Goal: Task Accomplishment & Management: Complete application form

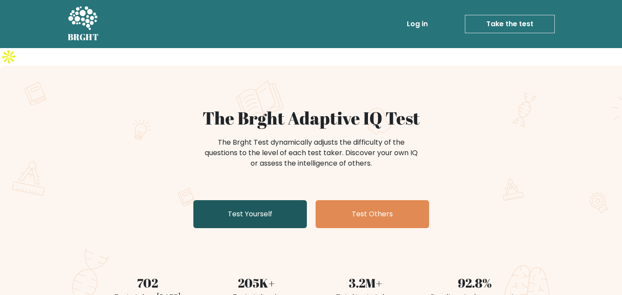
click at [254, 200] on link "Test Yourself" at bounding box center [249, 214] width 113 height 28
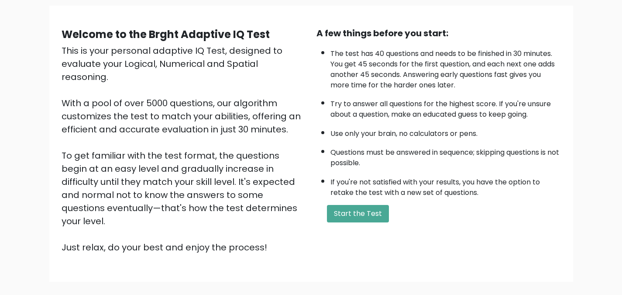
scroll to position [65, 0]
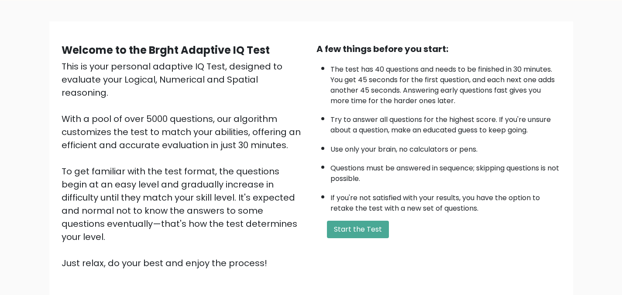
click at [345, 196] on div "A few things before you start: The test has 40 questions and needs to be finish…" at bounding box center [438, 155] width 255 height 227
click at [353, 220] on button "Start the Test" at bounding box center [358, 228] width 62 height 17
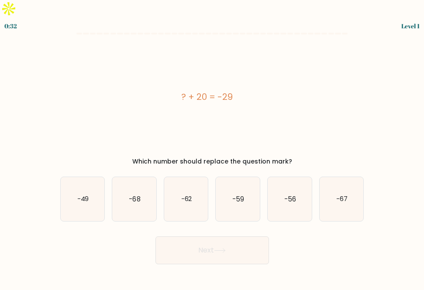
drag, startPoint x: 345, startPoint y: 82, endPoint x: 424, endPoint y: 55, distance: 83.1
click at [424, 55] on html "0:32 Level 1" at bounding box center [212, 145] width 424 height 290
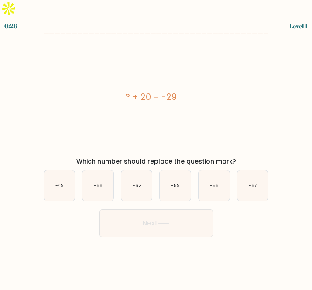
drag, startPoint x: 203, startPoint y: 79, endPoint x: 119, endPoint y: 78, distance: 84.2
click at [119, 90] on div "? + 20 = -29" at bounding box center [151, 96] width 229 height 13
copy div "? + 20 = -29"
click at [63, 182] on text "-49" at bounding box center [59, 185] width 8 height 7
click at [156, 148] on input "a. -49" at bounding box center [156, 146] width 0 height 2
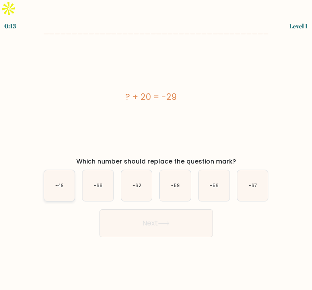
radio input "true"
click at [142, 210] on button "Next" at bounding box center [156, 224] width 113 height 28
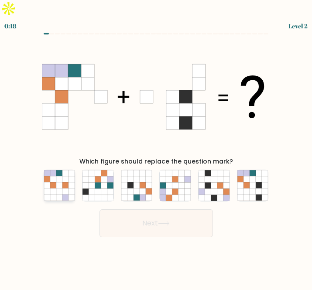
click at [67, 182] on icon at bounding box center [65, 185] width 6 height 6
click at [156, 148] on input "a." at bounding box center [156, 146] width 0 height 2
radio input "true"
click at [200, 210] on button "Next" at bounding box center [156, 224] width 113 height 28
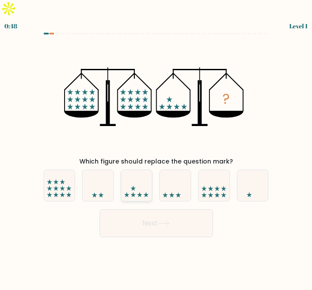
click at [142, 173] on icon at bounding box center [136, 186] width 31 height 26
click at [156, 148] on input "c." at bounding box center [156, 146] width 0 height 2
radio input "true"
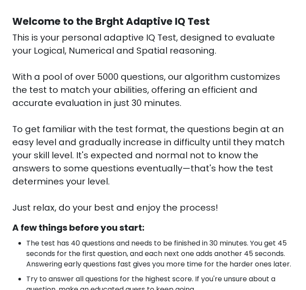
scroll to position [330, 0]
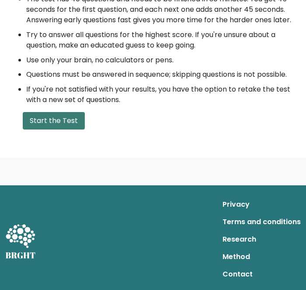
click at [59, 122] on button "Start the Test" at bounding box center [54, 120] width 62 height 17
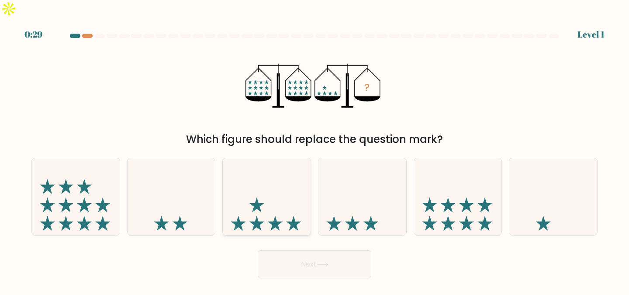
click at [275, 179] on icon at bounding box center [267, 196] width 88 height 72
click at [312, 150] on input "c." at bounding box center [314, 149] width 0 height 2
radio input "true"
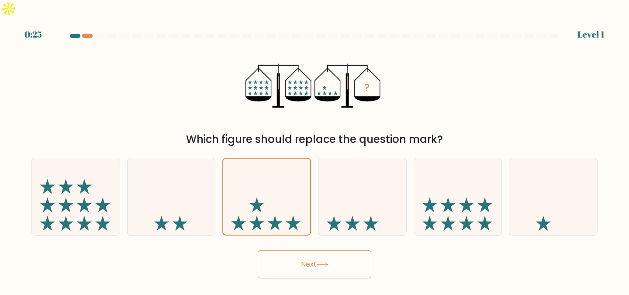
click at [299, 250] on button "Next" at bounding box center [314, 264] width 113 height 28
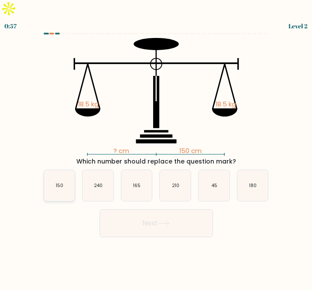
click at [52, 170] on icon "150" at bounding box center [59, 185] width 31 height 31
click at [156, 148] on input "a. 150" at bounding box center [156, 146] width 0 height 2
radio input "true"
click at [134, 210] on button "Next" at bounding box center [156, 224] width 113 height 28
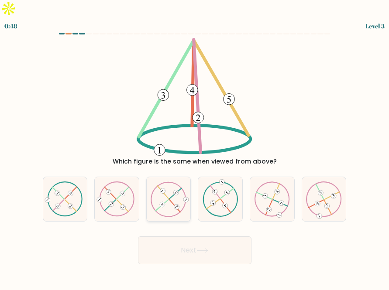
click at [176, 186] on icon at bounding box center [168, 199] width 35 height 35
click at [195, 148] on input "c." at bounding box center [195, 146] width 0 height 2
radio input "true"
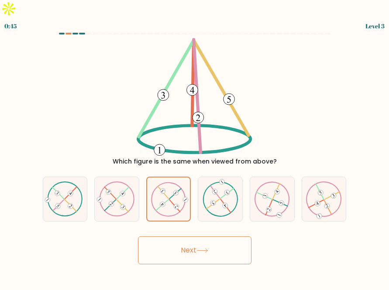
click at [223, 239] on button "Next" at bounding box center [194, 251] width 113 height 28
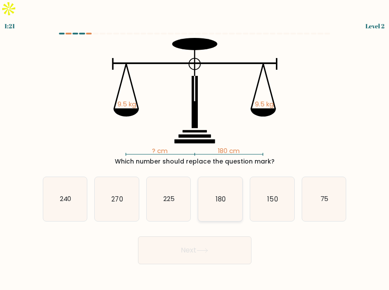
click at [218, 177] on icon "180" at bounding box center [220, 199] width 44 height 44
click at [195, 148] on input "d. 180" at bounding box center [195, 146] width 0 height 2
radio input "true"
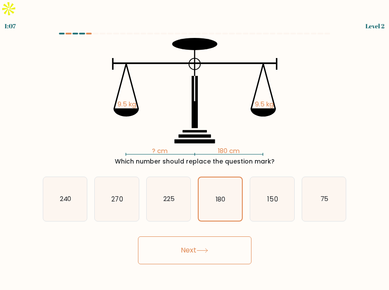
click at [177, 241] on button "Next" at bounding box center [194, 251] width 113 height 28
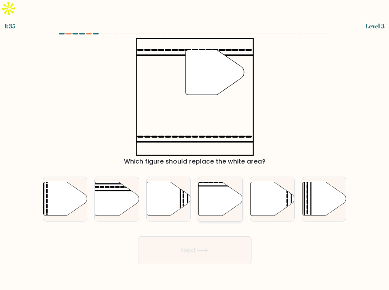
click at [221, 185] on icon at bounding box center [221, 199] width 44 height 34
click at [195, 148] on input "d." at bounding box center [195, 146] width 0 height 2
radio input "true"
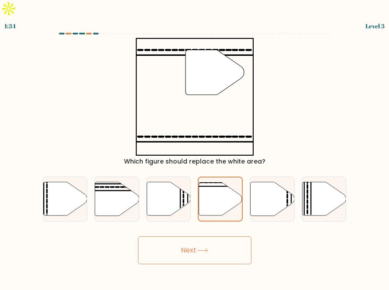
click at [225, 237] on button "Next" at bounding box center [194, 251] width 113 height 28
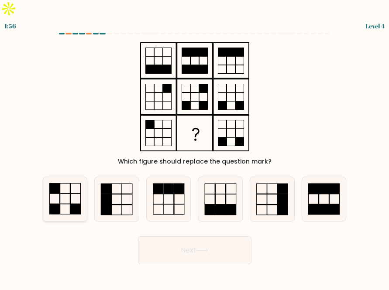
click at [71, 186] on icon at bounding box center [65, 199] width 44 height 44
click at [195, 148] on input "a." at bounding box center [195, 146] width 0 height 2
radio input "true"
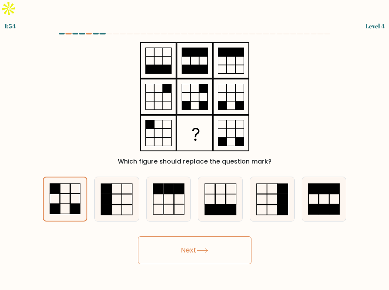
click at [214, 237] on button "Next" at bounding box center [194, 251] width 113 height 28
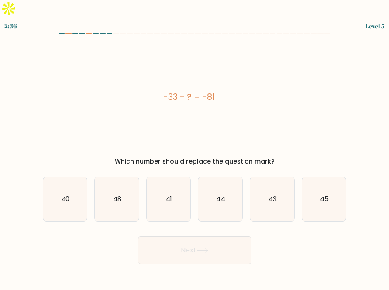
drag, startPoint x: 226, startPoint y: 75, endPoint x: 160, endPoint y: 75, distance: 66.3
click at [160, 90] on div "-33 - ? = -81" at bounding box center [189, 96] width 293 height 13
copy div "-33 - ? = -81"
click at [262, 157] on div "Which number should replace the question mark?" at bounding box center [194, 161] width 293 height 9
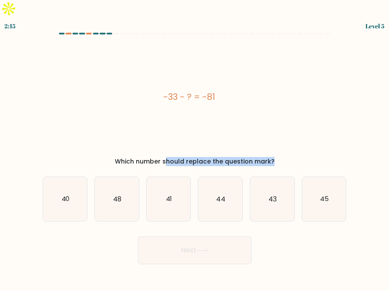
click at [262, 157] on div "Which number should replace the question mark?" at bounding box center [194, 161] width 293 height 9
copy form "Which number should replace the question mark?"
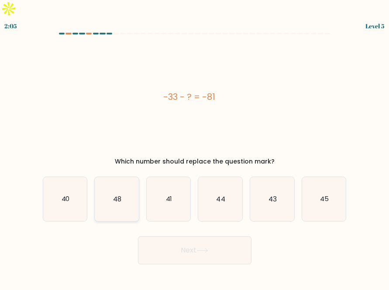
click at [109, 186] on icon "48" at bounding box center [117, 199] width 44 height 44
click at [195, 148] on input "b. 48" at bounding box center [195, 146] width 0 height 2
radio input "true"
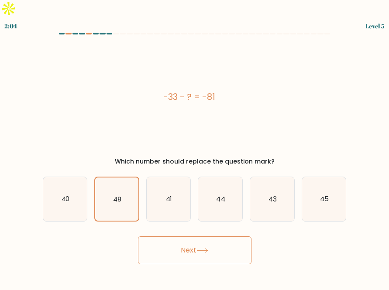
click at [170, 237] on button "Next" at bounding box center [194, 251] width 113 height 28
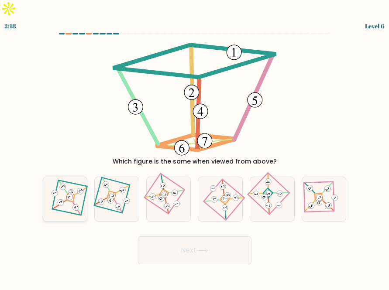
click at [59, 199] on 873 at bounding box center [60, 203] width 8 height 8
click at [195, 148] on input "a." at bounding box center [195, 146] width 0 height 2
radio input "true"
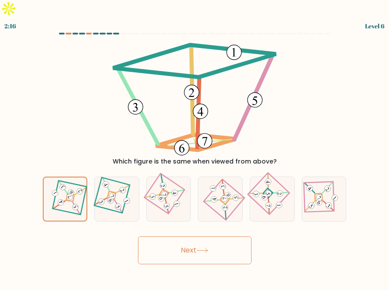
click at [208, 248] on icon at bounding box center [202, 250] width 12 height 5
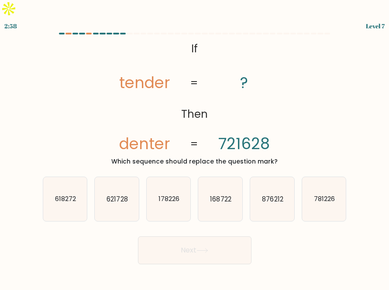
drag, startPoint x: 185, startPoint y: 31, endPoint x: 291, endPoint y: 140, distance: 152.2
click at [291, 140] on div "@import url('https://fonts.googleapis.com/css?family=Abril+Fatface:400,100,100i…" at bounding box center [195, 102] width 314 height 128
copy div "If Then tender denter ? 721628 = = Which sequence should replace the question m…"
click at [253, 139] on div "@import url('https://fonts.googleapis.com/css?family=Abril+Fatface:400,100,100i…" at bounding box center [195, 102] width 314 height 128
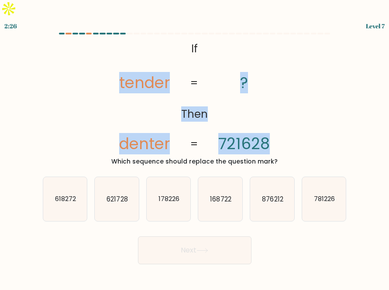
drag, startPoint x: 173, startPoint y: 95, endPoint x: 275, endPoint y: 122, distance: 105.6
click at [275, 122] on icon "@import url('https://fonts.googleapis.com/css?family=Abril+Fatface:400,100,100i…" at bounding box center [194, 97] width 191 height 118
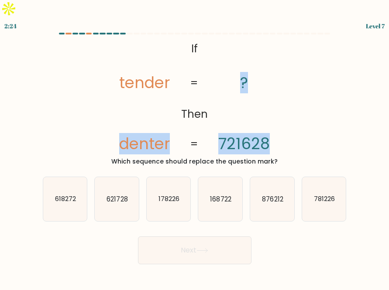
drag, startPoint x: 275, startPoint y: 122, endPoint x: 123, endPoint y: 134, distance: 153.2
click at [123, 134] on icon "@import url('https://fonts.googleapis.com/css?family=Abril+Fatface:400,100,100i…" at bounding box center [194, 97] width 191 height 118
copy icon "denter ? 721628"
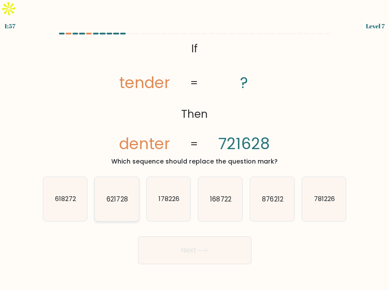
click at [115, 195] on text "621728" at bounding box center [117, 199] width 21 height 9
click at [195, 148] on input "b. 621728" at bounding box center [195, 146] width 0 height 2
radio input "true"
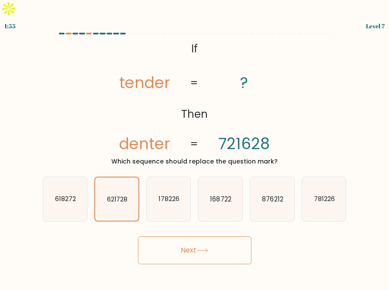
click at [200, 246] on button "Next" at bounding box center [194, 251] width 113 height 28
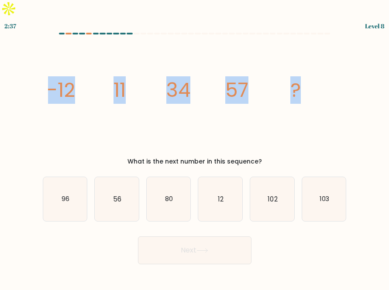
drag, startPoint x: 305, startPoint y: 69, endPoint x: 49, endPoint y: 67, distance: 255.8
click at [49, 67] on icon "image/svg+xml -12 11 34 57 ?" at bounding box center [194, 97] width 293 height 118
drag, startPoint x: 292, startPoint y: 140, endPoint x: 58, endPoint y: 81, distance: 241.3
click at [58, 81] on div "image/svg+xml -12 11 34 57 ? What is the next number in this sequence?" at bounding box center [195, 102] width 314 height 128
drag, startPoint x: 48, startPoint y: 70, endPoint x: 263, endPoint y: 142, distance: 227.1
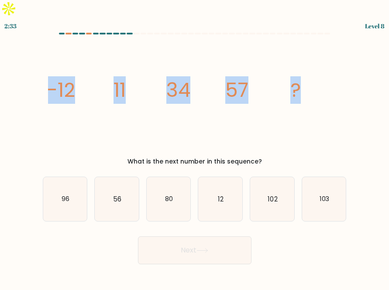
click at [263, 142] on div "image/svg+xml -12 11 34 57 ? What is the next number in this sequence?" at bounding box center [195, 102] width 314 height 128
copy div "-12 11 34 57 ? What is the next number in this sequence?"
click at [312, 81] on icon "image/svg+xml -12 11 34 57 ?" at bounding box center [194, 97] width 293 height 118
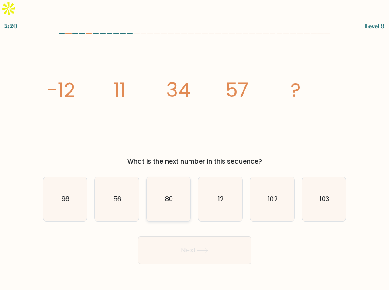
click at [189, 177] on icon "80" at bounding box center [169, 199] width 44 height 44
click at [195, 148] on input "c. 80" at bounding box center [195, 146] width 0 height 2
radio input "true"
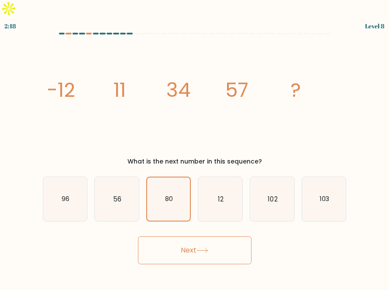
click at [213, 237] on button "Next" at bounding box center [194, 251] width 113 height 28
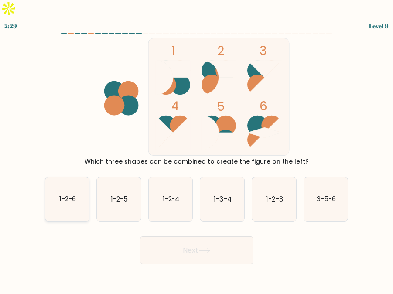
click at [78, 177] on icon "1-2-6" at bounding box center [67, 199] width 44 height 44
click at [197, 149] on input "a. 1-2-6" at bounding box center [197, 148] width 0 height 2
radio input "true"
click at [194, 237] on button "Next" at bounding box center [196, 251] width 113 height 28
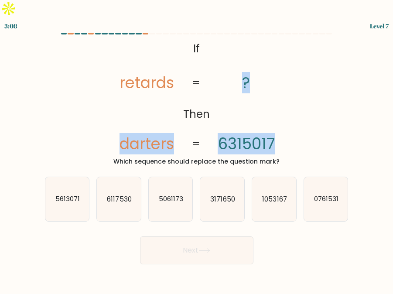
drag, startPoint x: 117, startPoint y: 124, endPoint x: 283, endPoint y: 127, distance: 166.3
click at [283, 127] on icon "@import url('https://fonts.googleapis.com/css?family=Abril+Fatface:400,100,100i…" at bounding box center [196, 97] width 191 height 118
copy icon "darters ? 6315017"
drag, startPoint x: 296, startPoint y: 144, endPoint x: 120, endPoint y: 128, distance: 176.2
click at [120, 128] on div "@import url('https://fonts.googleapis.com/css?family=Abril+Fatface:400,100,100i…" at bounding box center [197, 102] width 314 height 128
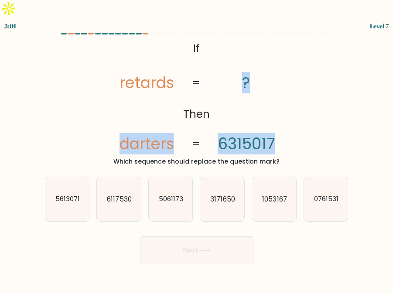
click at [260, 133] on tspan "6315017" at bounding box center [246, 143] width 57 height 21
drag, startPoint x: 281, startPoint y: 121, endPoint x: 120, endPoint y: 130, distance: 161.7
click at [120, 130] on icon "@import url('https://fonts.googleapis.com/css?family=Abril+Fatface:400,100,100i…" at bounding box center [196, 97] width 191 height 118
copy icon "darters ? 6315017"
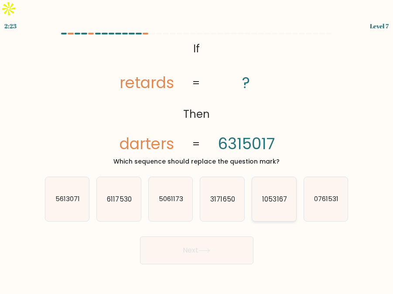
click at [274, 186] on icon "1053167" at bounding box center [274, 199] width 44 height 44
click at [197, 149] on input "e. 1053167" at bounding box center [197, 148] width 0 height 2
radio input "true"
click at [222, 237] on button "Next" at bounding box center [196, 251] width 113 height 28
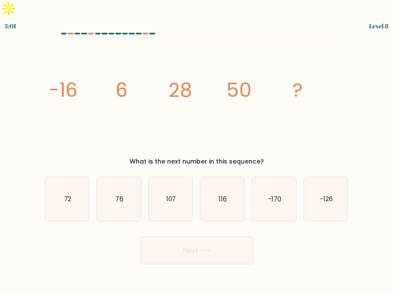
drag, startPoint x: 276, startPoint y: 147, endPoint x: 43, endPoint y: 72, distance: 244.3
click at [43, 72] on div "image/svg+xml -16 6 28 50 ? What is the next number in this sequence?" at bounding box center [197, 102] width 314 height 128
copy div "-16 6 28 50 ? What is the next number in this sequence?"
click at [72, 178] on icon "72" at bounding box center [67, 199] width 44 height 44
click at [197, 149] on input "a. 72" at bounding box center [197, 148] width 0 height 2
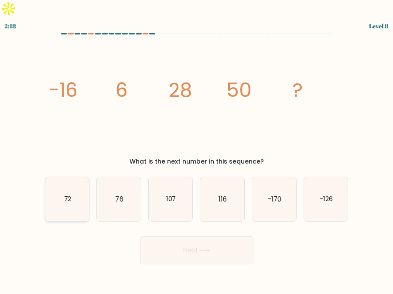
radio input "true"
click at [196, 237] on button "Next" at bounding box center [196, 251] width 113 height 28
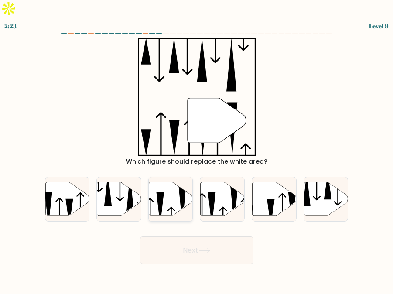
click at [169, 186] on icon at bounding box center [171, 199] width 44 height 34
click at [197, 149] on input "c." at bounding box center [197, 148] width 0 height 2
radio input "true"
click at [191, 237] on button "Next" at bounding box center [196, 251] width 113 height 28
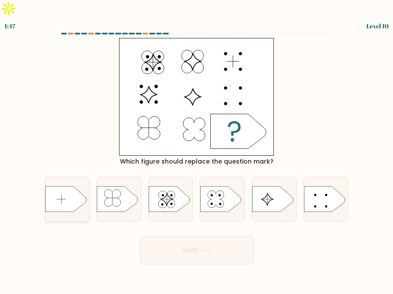
click at [74, 186] on icon at bounding box center [65, 199] width 41 height 26
click at [197, 149] on input "a." at bounding box center [197, 148] width 0 height 2
radio input "true"
click at [183, 247] on button "Next" at bounding box center [196, 251] width 113 height 28
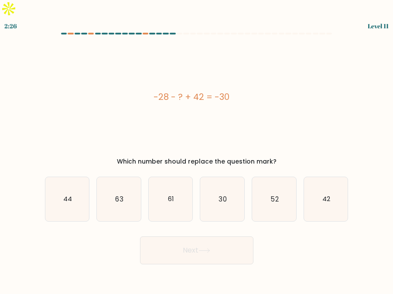
drag, startPoint x: 242, startPoint y: 80, endPoint x: 150, endPoint y: 79, distance: 92.5
click at [150, 90] on div "-28 - ? + 42 = -30" at bounding box center [191, 96] width 293 height 13
copy div "-28 - ? + 42 = -30"
click at [55, 177] on icon "44" at bounding box center [67, 199] width 44 height 44
click at [197, 149] on input "a. 44" at bounding box center [197, 148] width 0 height 2
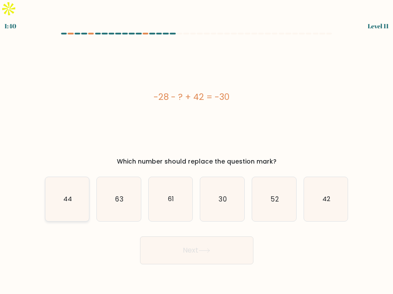
radio input "true"
click at [230, 237] on button "Next" at bounding box center [196, 251] width 113 height 28
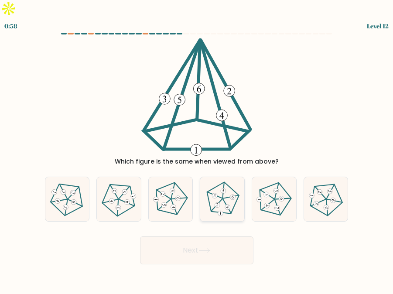
click at [227, 184] on icon at bounding box center [222, 199] width 35 height 35
click at [197, 149] on input "d." at bounding box center [197, 148] width 0 height 2
radio input "true"
click at [229, 237] on button "Next" at bounding box center [196, 251] width 113 height 28
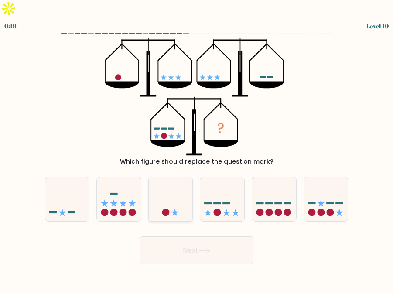
click at [187, 189] on icon at bounding box center [171, 199] width 44 height 36
click at [197, 149] on input "c." at bounding box center [197, 148] width 0 height 2
radio input "true"
click at [219, 237] on button "Next" at bounding box center [196, 251] width 113 height 28
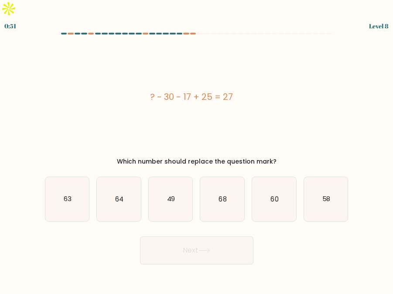
click at [207, 90] on div "? - 30 - 17 + 25 = 27" at bounding box center [191, 96] width 293 height 13
copy div "? - 30 - 17 + 25 = 27"
click at [312, 115] on div "? - 30 - 17 + 25 = 27" at bounding box center [191, 97] width 293 height 118
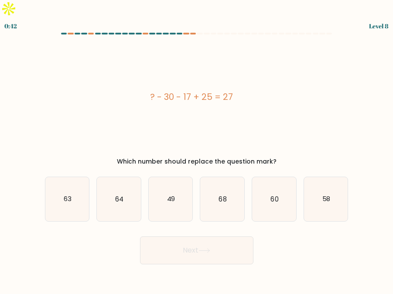
click at [312, 115] on div "? - 30 - 17 + 25 = 27" at bounding box center [191, 97] width 293 height 118
click at [170, 177] on icon "49" at bounding box center [171, 199] width 44 height 44
click at [197, 149] on input "c. 49" at bounding box center [197, 148] width 0 height 2
radio input "true"
click at [192, 237] on button "Next" at bounding box center [196, 251] width 113 height 28
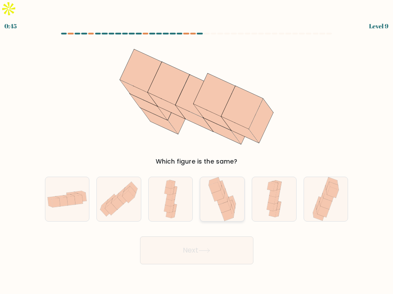
click at [216, 190] on icon at bounding box center [222, 199] width 30 height 44
click at [197, 149] on input "d." at bounding box center [197, 148] width 0 height 2
radio input "true"
click at [215, 237] on button "Next" at bounding box center [196, 251] width 113 height 28
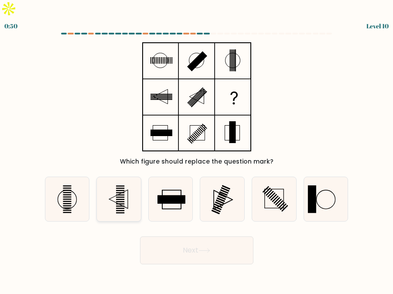
click at [122, 192] on rect at bounding box center [120, 192] width 8 height 1
click at [197, 149] on input "b." at bounding box center [197, 148] width 0 height 2
radio input "true"
click at [168, 237] on button "Next" at bounding box center [196, 251] width 113 height 28
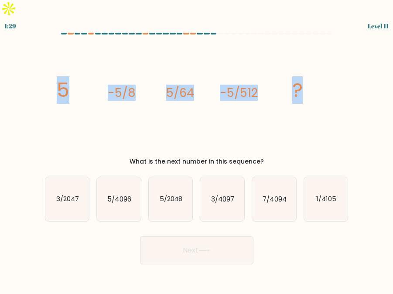
drag, startPoint x: 363, startPoint y: 55, endPoint x: 59, endPoint y: 78, distance: 304.6
click at [59, 78] on form at bounding box center [196, 149] width 393 height 232
click at [312, 128] on form at bounding box center [196, 149] width 393 height 232
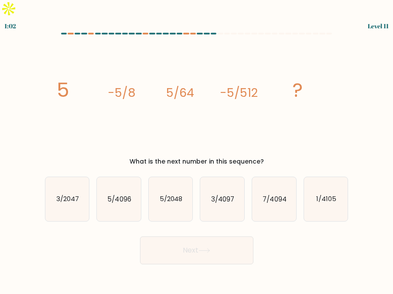
click at [164, 38] on icon "image/svg+xml 5 -5/8 5/64 -5/512 ?" at bounding box center [196, 97] width 293 height 118
click at [131, 177] on icon "5/4096" at bounding box center [119, 199] width 44 height 44
click at [197, 149] on input "b. 5/4096" at bounding box center [197, 148] width 0 height 2
radio input "true"
click at [176, 237] on button "Next" at bounding box center [196, 251] width 113 height 28
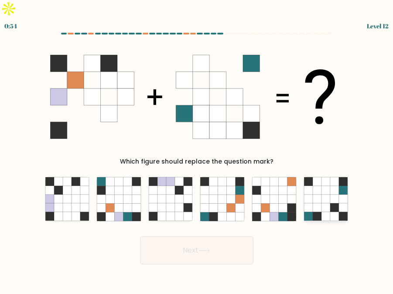
click at [309, 213] on icon at bounding box center [308, 217] width 9 height 9
click at [197, 149] on input "f." at bounding box center [197, 148] width 0 height 2
radio input "true"
click at [242, 237] on button "Next" at bounding box center [196, 251] width 113 height 28
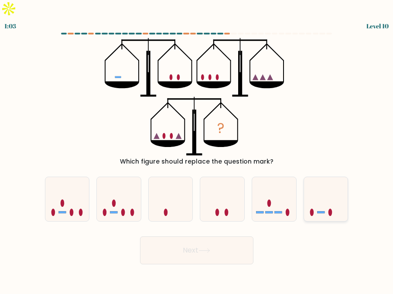
click at [312, 188] on icon at bounding box center [326, 199] width 44 height 36
click at [197, 149] on input "f." at bounding box center [197, 148] width 0 height 2
radio input "true"
click at [223, 237] on button "Next" at bounding box center [196, 251] width 113 height 28
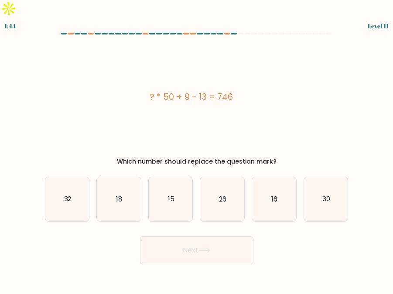
drag, startPoint x: 241, startPoint y: 75, endPoint x: 151, endPoint y: 74, distance: 90.4
click at [151, 90] on div "? * 50 + 9 - 13 = 746" at bounding box center [191, 96] width 293 height 13
click at [186, 182] on icon "15" at bounding box center [171, 199] width 44 height 44
click at [197, 149] on input "c. 15" at bounding box center [197, 148] width 0 height 2
radio input "true"
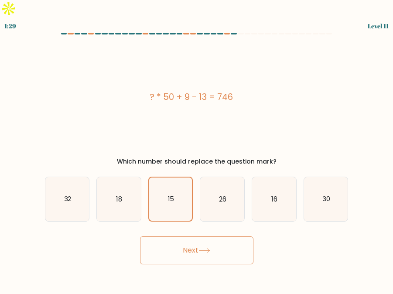
click at [199, 237] on button "Next" at bounding box center [196, 251] width 113 height 28
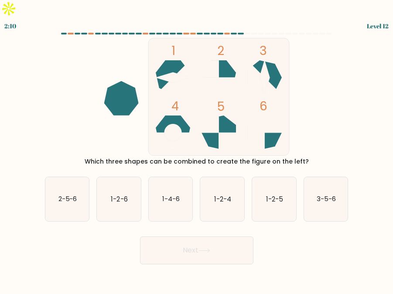
click at [234, 237] on button "Next" at bounding box center [196, 251] width 113 height 28
click at [306, 106] on icon "1 2 3 4 5 6" at bounding box center [196, 97] width 235 height 118
click at [312, 105] on icon "1 2 3 4 5 6" at bounding box center [196, 97] width 235 height 118
click at [66, 195] on text "2-5-6" at bounding box center [67, 199] width 19 height 9
click at [197, 149] on input "a. 2-5-6" at bounding box center [197, 148] width 0 height 2
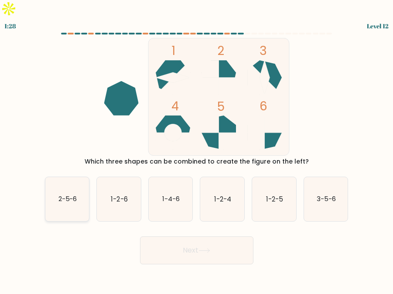
radio input "true"
click at [193, 240] on button "Next" at bounding box center [196, 251] width 113 height 28
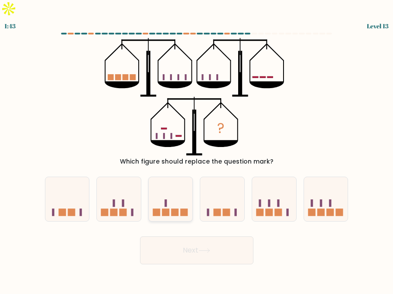
click at [179, 183] on icon at bounding box center [171, 199] width 44 height 36
click at [197, 149] on input "c." at bounding box center [197, 148] width 0 height 2
radio input "true"
click at [198, 240] on button "Next" at bounding box center [196, 251] width 113 height 28
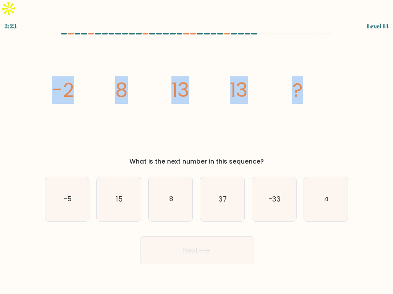
drag, startPoint x: 54, startPoint y: 66, endPoint x: 350, endPoint y: 66, distance: 295.5
click at [312, 66] on div "image/svg+xml -2 8 13 13 ? What is the next number in this sequence?" at bounding box center [197, 102] width 314 height 128
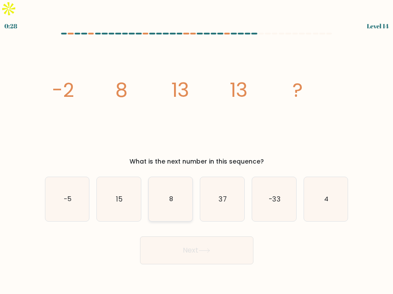
click at [167, 177] on icon "8" at bounding box center [171, 199] width 44 height 44
click at [197, 149] on input "c. 8" at bounding box center [197, 148] width 0 height 2
radio input "true"
click at [192, 237] on button "Next" at bounding box center [196, 251] width 113 height 28
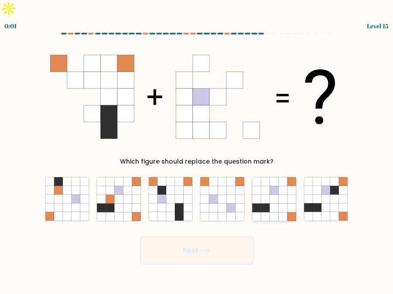
click at [276, 195] on icon at bounding box center [274, 199] width 9 height 9
click at [197, 149] on input "e." at bounding box center [197, 148] width 0 height 2
radio input "true"
click at [217, 236] on div "Next" at bounding box center [197, 248] width 314 height 32
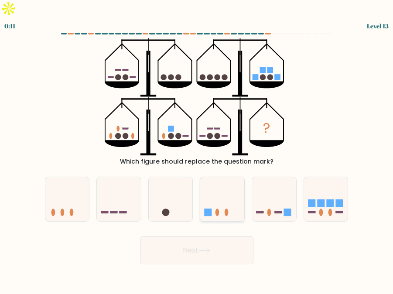
click at [225, 195] on icon at bounding box center [222, 199] width 44 height 36
click at [197, 149] on input "d." at bounding box center [197, 148] width 0 height 2
radio input "true"
click at [221, 237] on button "Next" at bounding box center [196, 251] width 113 height 28
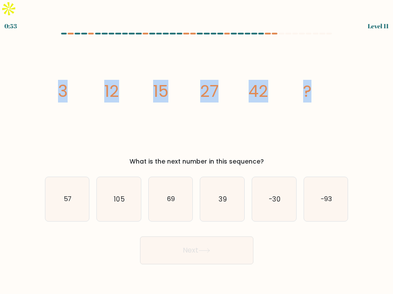
drag, startPoint x: 325, startPoint y: 72, endPoint x: 57, endPoint y: 58, distance: 267.9
click at [57, 58] on icon "image/svg+xml 3 12 15 27 42 ?" at bounding box center [196, 97] width 293 height 118
copy g "3 12 15 27 42 ?"
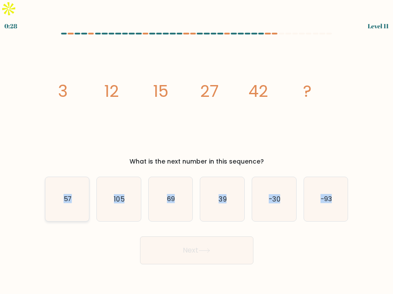
drag, startPoint x: 371, startPoint y: 167, endPoint x: 60, endPoint y: 175, distance: 310.4
click at [60, 175] on form at bounding box center [196, 149] width 393 height 232
copy div "57 b. 105 c. 69 d. 39 e. -30 f. -93"
click at [275, 127] on icon "image/svg+xml 3 12 15 27 42 ?" at bounding box center [196, 97] width 293 height 118
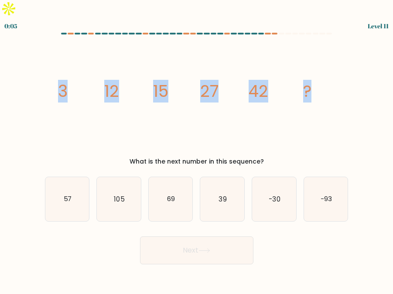
drag, startPoint x: 57, startPoint y: 72, endPoint x: 315, endPoint y: 74, distance: 258.4
click at [315, 74] on icon "image/svg+xml 3 12 15 27 42 ?" at bounding box center [196, 97] width 293 height 118
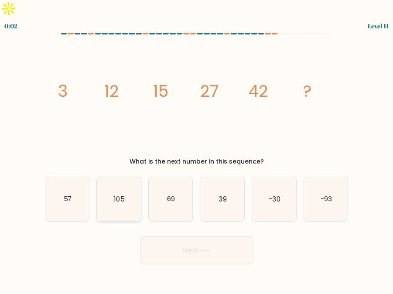
click at [134, 187] on icon "105" at bounding box center [119, 199] width 44 height 44
click at [197, 149] on input "b. 105" at bounding box center [197, 148] width 0 height 2
radio input "true"
click at [174, 237] on button "Next" at bounding box center [196, 251] width 113 height 28
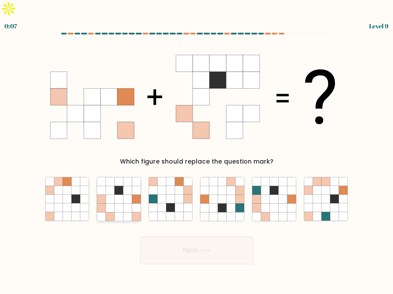
click at [117, 204] on icon at bounding box center [118, 208] width 9 height 9
click at [197, 149] on input "b." at bounding box center [197, 148] width 0 height 2
radio input "true"
click at [184, 237] on button "Next" at bounding box center [196, 251] width 113 height 28
click at [219, 237] on button "Next" at bounding box center [196, 251] width 113 height 28
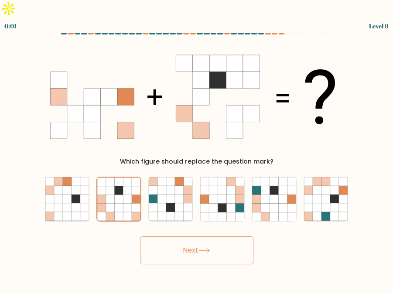
click at [219, 237] on button "Next" at bounding box center [196, 251] width 113 height 28
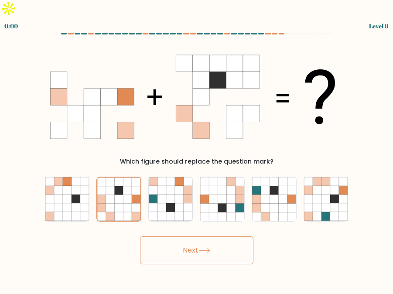
click at [219, 237] on button "Next" at bounding box center [196, 251] width 113 height 28
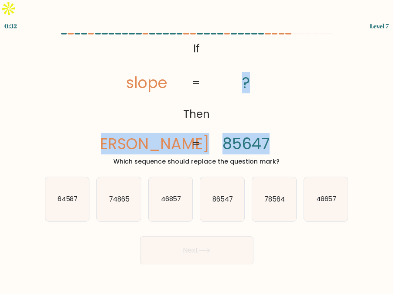
drag, startPoint x: 128, startPoint y: 122, endPoint x: 271, endPoint y: 127, distance: 142.8
click at [271, 127] on icon "@import url('https://fonts.googleapis.com/css?family=Abril+Fatface:400,100,100i…" at bounding box center [196, 97] width 191 height 118
copy icon "opes ? 85647"
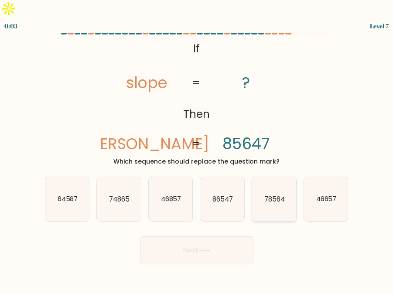
click at [284, 195] on icon "78564" at bounding box center [274, 199] width 44 height 44
click at [197, 149] on input "e. 78564" at bounding box center [197, 148] width 0 height 2
radio input "true"
click at [225, 237] on button "Next" at bounding box center [196, 251] width 113 height 28
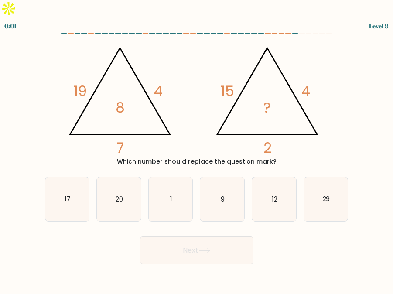
click at [225, 237] on button "Next" at bounding box center [196, 251] width 113 height 28
click at [304, 236] on div "Next" at bounding box center [197, 248] width 314 height 32
click at [289, 180] on icon "12" at bounding box center [274, 199] width 44 height 44
click at [197, 149] on input "e. 12" at bounding box center [197, 148] width 0 height 2
radio input "true"
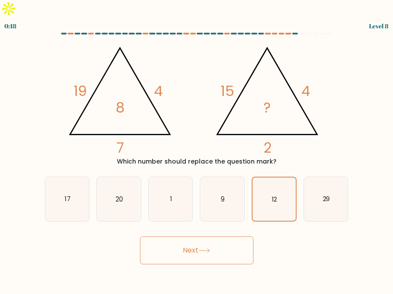
click at [232, 237] on button "Next" at bounding box center [196, 251] width 113 height 28
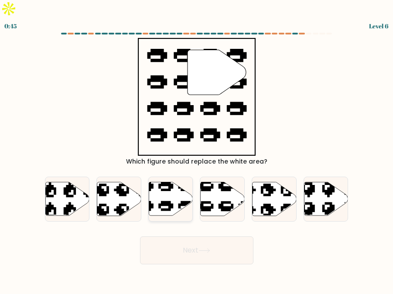
click at [168, 192] on icon at bounding box center [156, 217] width 75 height 70
click at [197, 149] on input "c." at bounding box center [197, 148] width 0 height 2
radio input "true"
click at [183, 237] on button "Next" at bounding box center [196, 251] width 113 height 28
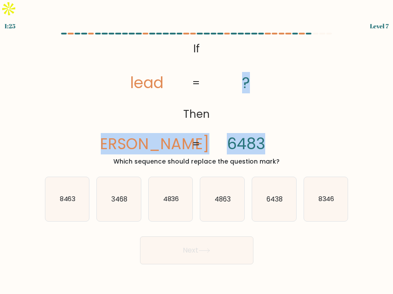
drag, startPoint x: 268, startPoint y: 126, endPoint x: 130, endPoint y: 134, distance: 138.2
click at [130, 134] on icon "@import url('https://fonts.googleapis.com/css?family=Abril+Fatface:400,100,100i…" at bounding box center [196, 97] width 191 height 118
copy icon "dale ? 6483"
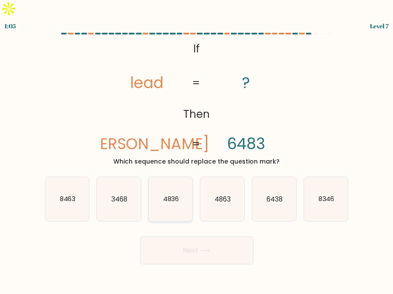
click at [172, 195] on text "4836" at bounding box center [171, 199] width 16 height 9
click at [197, 149] on input "c. 4836" at bounding box center [197, 148] width 0 height 2
radio input "true"
click at [187, 237] on button "Next" at bounding box center [196, 251] width 113 height 28
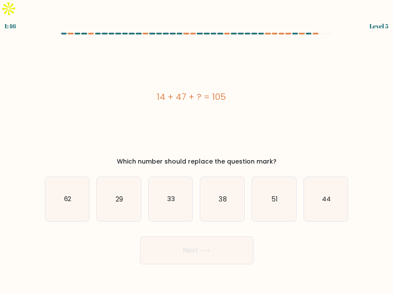
drag, startPoint x: 232, startPoint y: 77, endPoint x: 156, endPoint y: 76, distance: 76.0
click at [156, 90] on div "14 + 47 + ? = 105" at bounding box center [191, 96] width 293 height 13
copy div "14 + 47 + ? = 105"
click at [327, 189] on icon "44" at bounding box center [326, 199] width 44 height 44
click at [197, 149] on input "f. 44" at bounding box center [197, 148] width 0 height 2
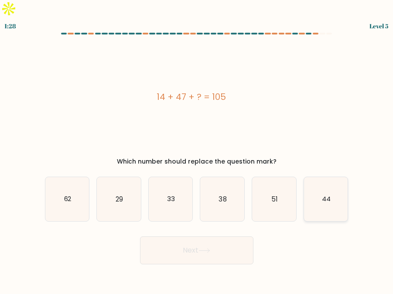
radio input "true"
click at [204, 249] on icon at bounding box center [204, 251] width 10 height 4
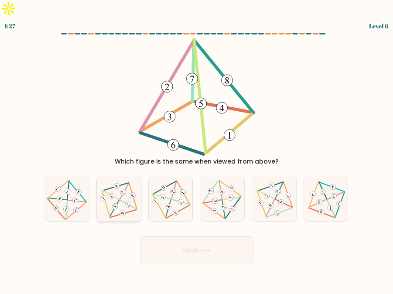
click at [129, 201] on 344 at bounding box center [128, 205] width 8 height 8
click at [197, 149] on input "b." at bounding box center [197, 148] width 0 height 2
radio input "true"
click at [174, 237] on button "Next" at bounding box center [196, 251] width 113 height 28
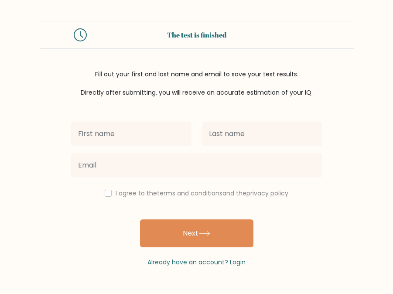
click at [174, 132] on input "text" at bounding box center [131, 134] width 120 height 24
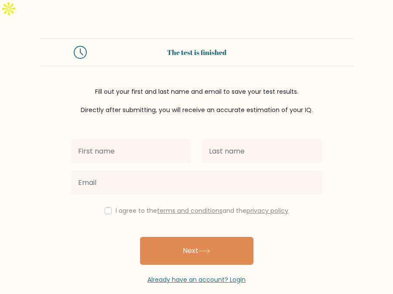
type input "[PERSON_NAME]"
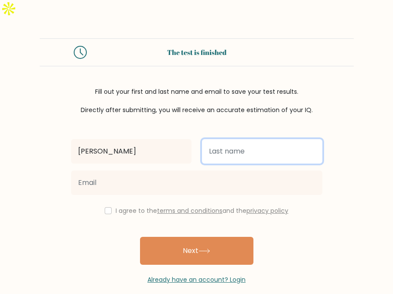
click at [241, 139] on input "text" at bounding box center [262, 151] width 120 height 24
type input "[PERSON_NAME]"
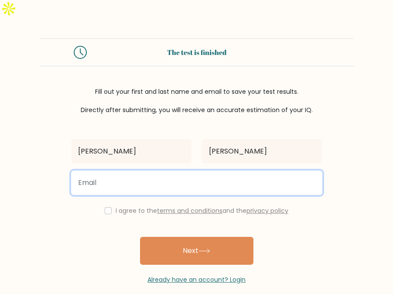
click at [242, 171] on input "email" at bounding box center [196, 183] width 251 height 24
type input "[DOMAIN_NAME][EMAIL_ADDRESS][DOMAIN_NAME]"
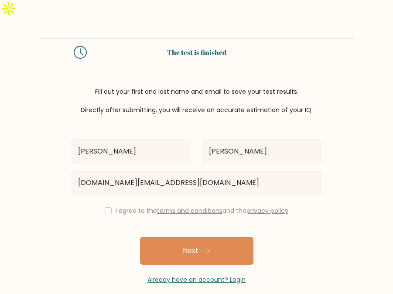
click at [108, 206] on div "I agree to the terms and conditions and the privacy policy" at bounding box center [197, 211] width 262 height 10
click at [108, 207] on input "checkbox" at bounding box center [108, 210] width 7 height 7
checkbox input "true"
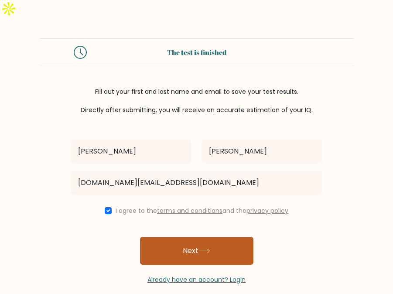
click at [171, 237] on button "Next" at bounding box center [196, 251] width 113 height 28
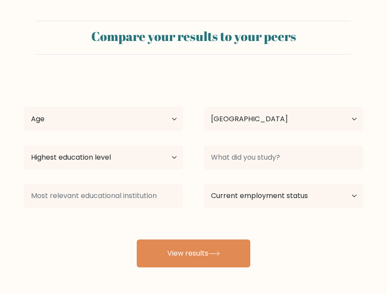
select select "PH"
click at [164, 124] on select "Age Under [DEMOGRAPHIC_DATA] [DEMOGRAPHIC_DATA] [DEMOGRAPHIC_DATA] [DEMOGRAPHIC…" at bounding box center [103, 119] width 159 height 24
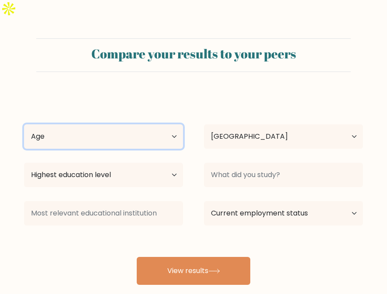
select select "25_34"
click at [24, 124] on select "Age Under [DEMOGRAPHIC_DATA] [DEMOGRAPHIC_DATA] [DEMOGRAPHIC_DATA] [DEMOGRAPHIC…" at bounding box center [103, 136] width 159 height 24
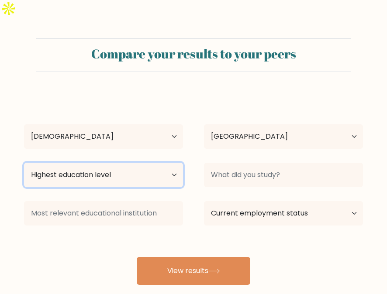
click at [148, 164] on select "Highest education level No schooling Primary Lower Secondary Upper Secondary Oc…" at bounding box center [103, 175] width 159 height 24
select select "bachelors_degree"
click at [24, 163] on select "Highest education level No schooling Primary Lower Secondary Upper Secondary Oc…" at bounding box center [103, 175] width 159 height 24
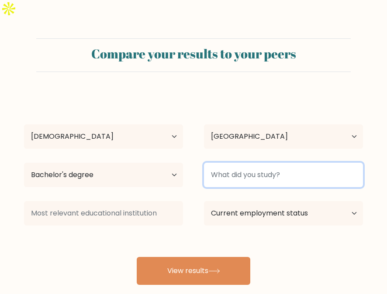
click at [257, 163] on input at bounding box center [283, 175] width 159 height 24
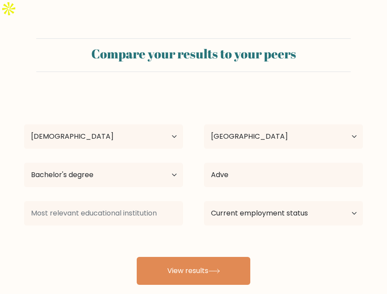
click at [271, 179] on div "[PERSON_NAME] Age Under [DEMOGRAPHIC_DATA] [DEMOGRAPHIC_DATA] [DEMOGRAPHIC_DATA…" at bounding box center [193, 189] width 349 height 192
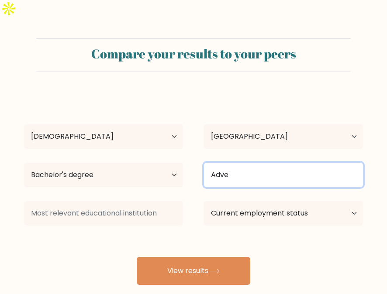
click at [237, 163] on input "Adve" at bounding box center [283, 175] width 159 height 24
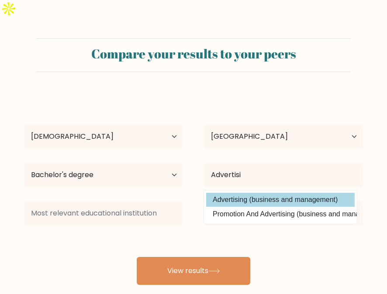
click at [234, 179] on div "[PERSON_NAME] Age Under [DEMOGRAPHIC_DATA] [DEMOGRAPHIC_DATA] [DEMOGRAPHIC_DATA…" at bounding box center [193, 189] width 349 height 192
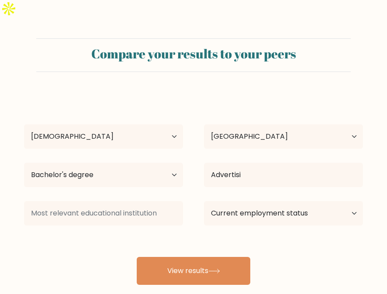
click at [234, 179] on div "Raven Anne Vidal Age Under 18 years old 18-24 years old 25-34 years old 35-44 y…" at bounding box center [193, 189] width 349 height 192
drag, startPoint x: 250, startPoint y: 170, endPoint x: 258, endPoint y: 165, distance: 8.6
click at [258, 165] on div "Advertisi Advertising (business and management) Promotion And Advertising (busi…" at bounding box center [283, 174] width 180 height 31
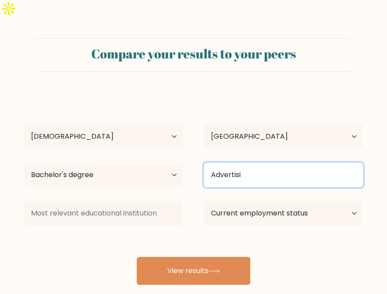
click at [258, 165] on input "Advertisi" at bounding box center [283, 175] width 159 height 24
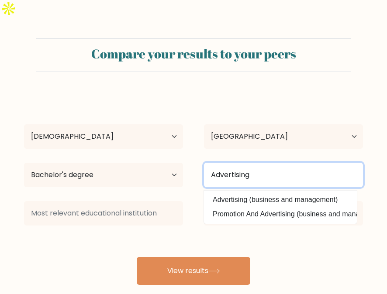
type input "Advertising"
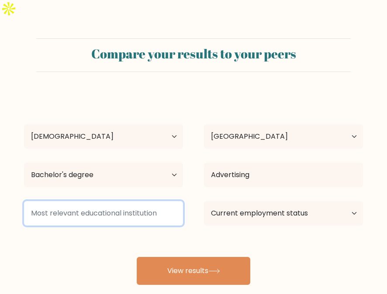
click at [91, 201] on input at bounding box center [103, 213] width 159 height 24
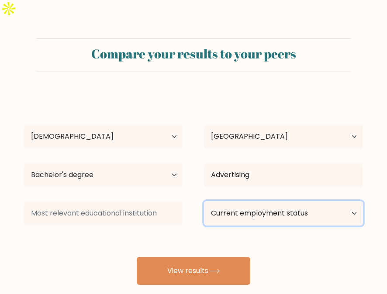
click at [286, 201] on select "Current employment status Employed Student Retired Other / prefer not to answer" at bounding box center [283, 213] width 159 height 24
select select "other"
click at [204, 201] on select "Current employment status Employed Student Retired Other / prefer not to answer" at bounding box center [283, 213] width 159 height 24
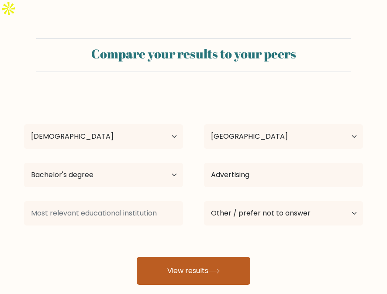
click at [230, 262] on button "View results" at bounding box center [193, 271] width 113 height 28
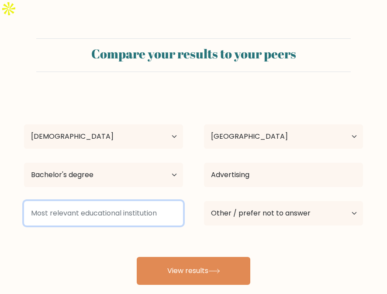
click at [145, 201] on input at bounding box center [103, 213] width 159 height 24
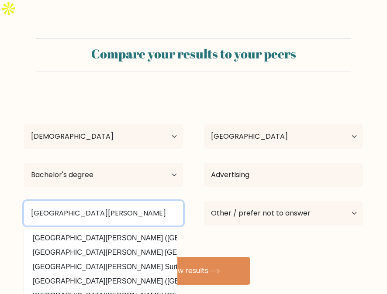
scroll to position [58, 0]
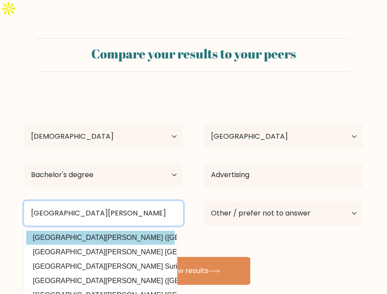
type input "St. Paul University"
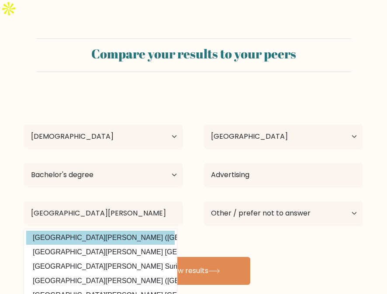
click at [130, 218] on div "Raven Anne Vidal Age Under 18 years old 18-24 years old 25-34 years old 35-44 y…" at bounding box center [193, 189] width 349 height 192
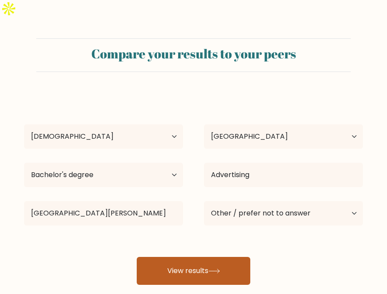
click at [245, 257] on button "View results" at bounding box center [193, 271] width 113 height 28
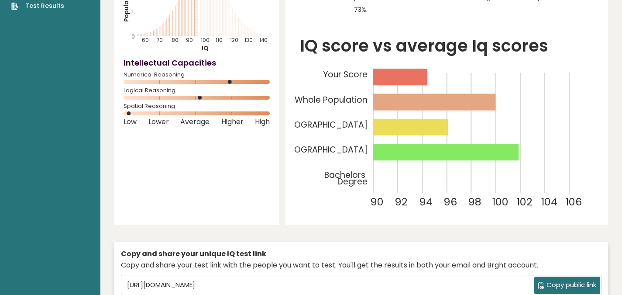
scroll to position [194, 0]
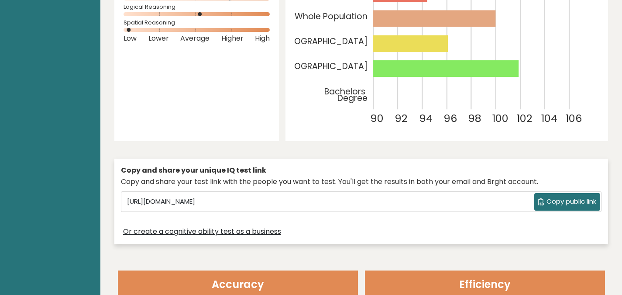
click at [386, 203] on span "Copy public link" at bounding box center [571, 201] width 50 height 10
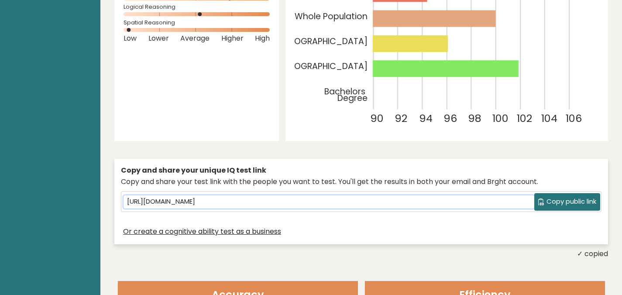
click at [385, 199] on input "[URL][DOMAIN_NAME]" at bounding box center [329, 201] width 411 height 13
click at [386, 203] on button "Copy public link" at bounding box center [567, 201] width 66 height 17
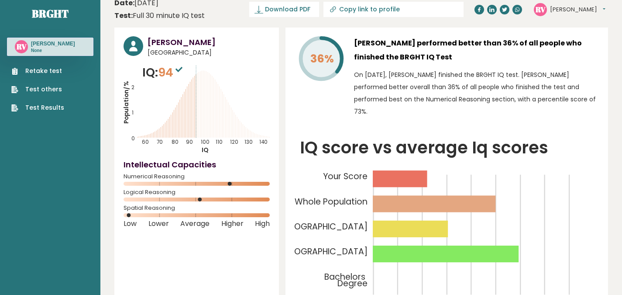
scroll to position [8, 0]
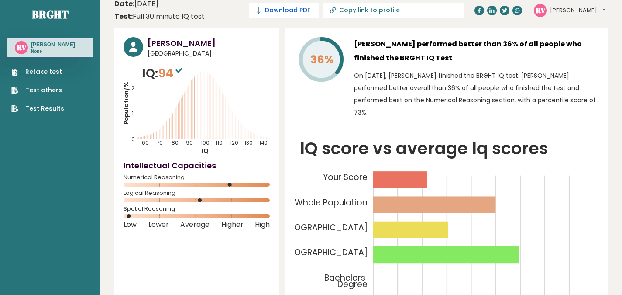
click at [310, 10] on span "Download PDF" at bounding box center [287, 10] width 45 height 9
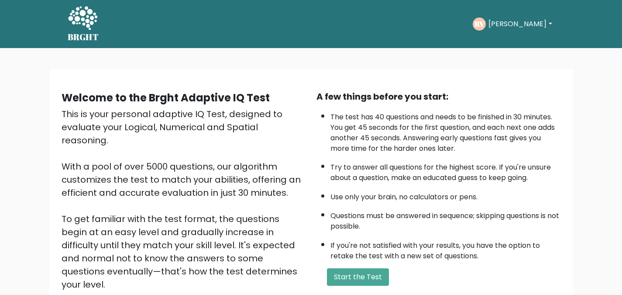
scroll to position [105, 0]
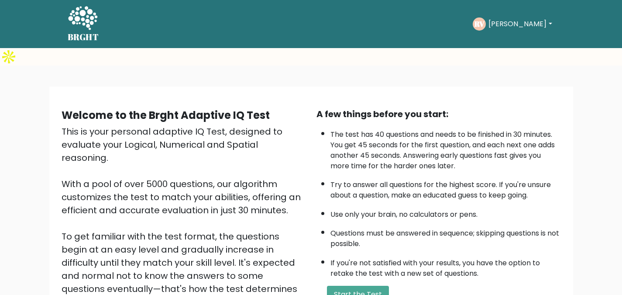
scroll to position [105, 0]
